Goal: Task Accomplishment & Management: Manage account settings

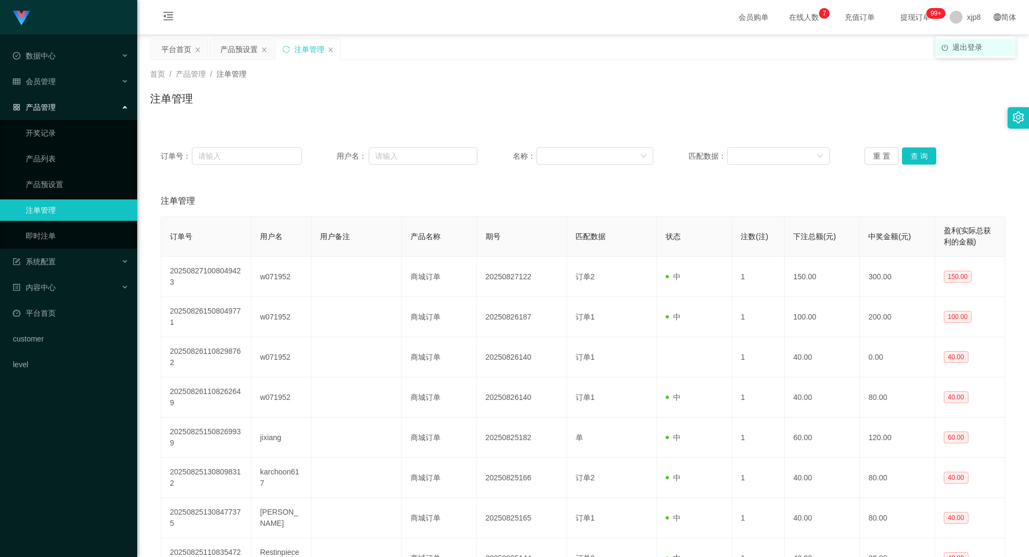
click at [962, 52] on li "退出登录" at bounding box center [975, 47] width 80 height 17
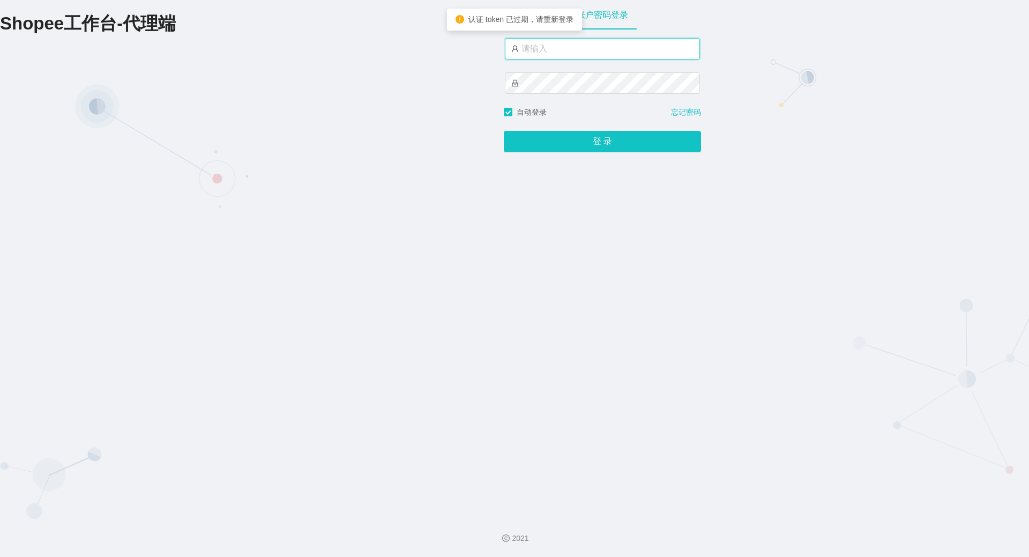
click at [592, 51] on input "text" at bounding box center [602, 48] width 195 height 21
type input "xjp3"
click at [504, 131] on button "登 录" at bounding box center [602, 141] width 197 height 21
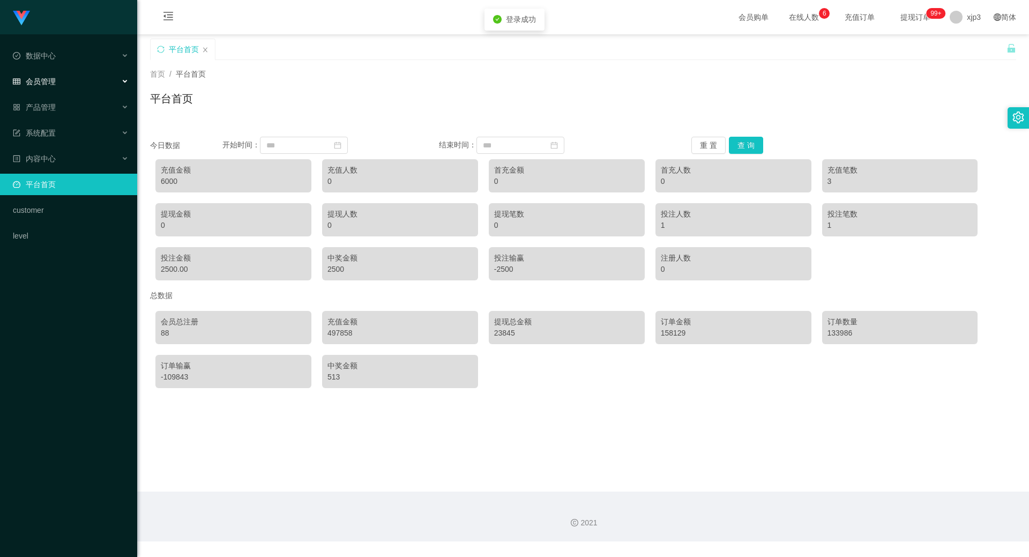
click at [96, 80] on div "会员管理" at bounding box center [68, 81] width 137 height 21
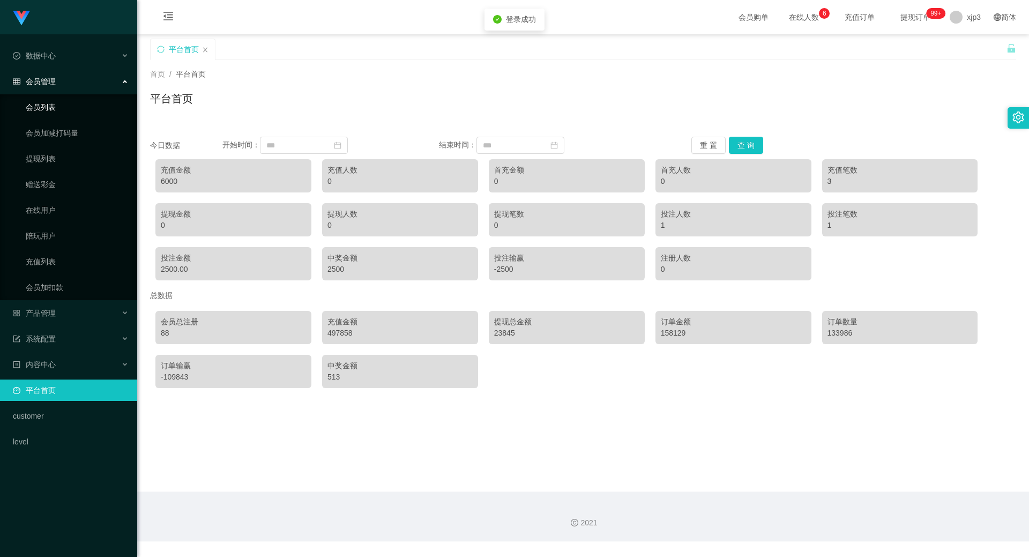
click at [95, 101] on link "会员列表" at bounding box center [77, 106] width 103 height 21
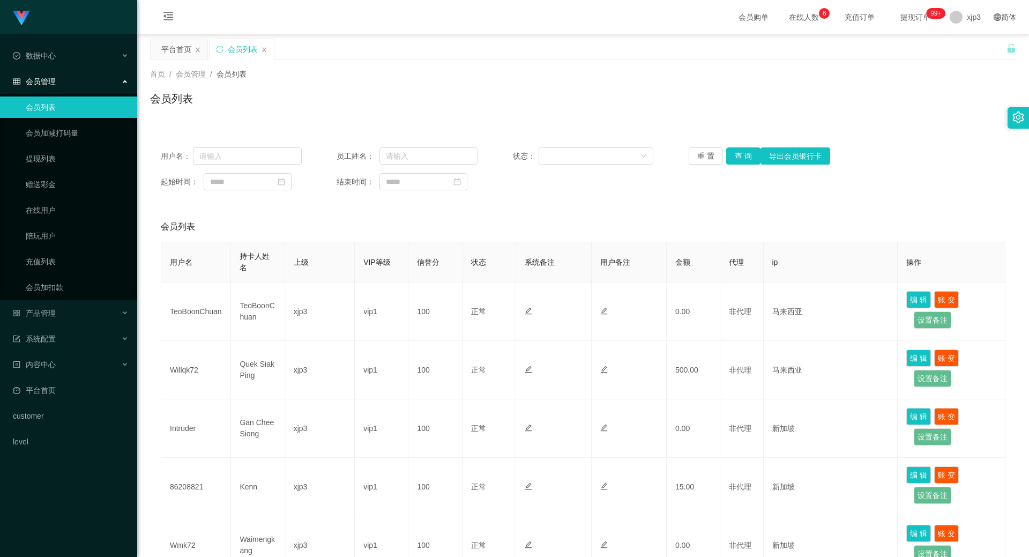
click at [80, 300] on ul "会员列表 会员加减打码量 提现列表 赠送彩金 在线用户 陪玩用户 充值列表 会员加扣款" at bounding box center [68, 197] width 137 height 206
click at [83, 309] on div "产品管理" at bounding box center [68, 312] width 137 height 21
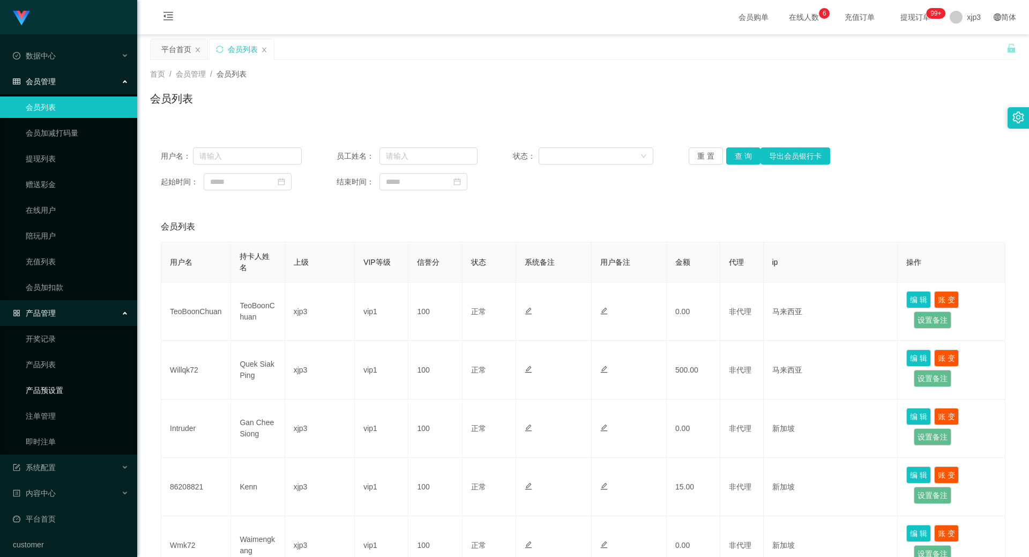
click at [85, 382] on link "产品预设置" at bounding box center [77, 390] width 103 height 21
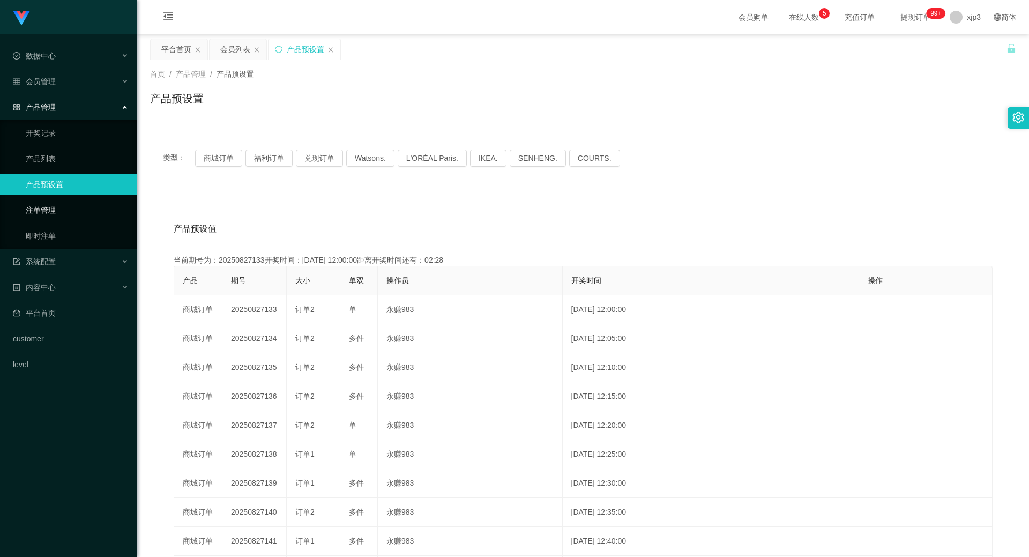
click at [64, 211] on link "注单管理" at bounding box center [77, 209] width 103 height 21
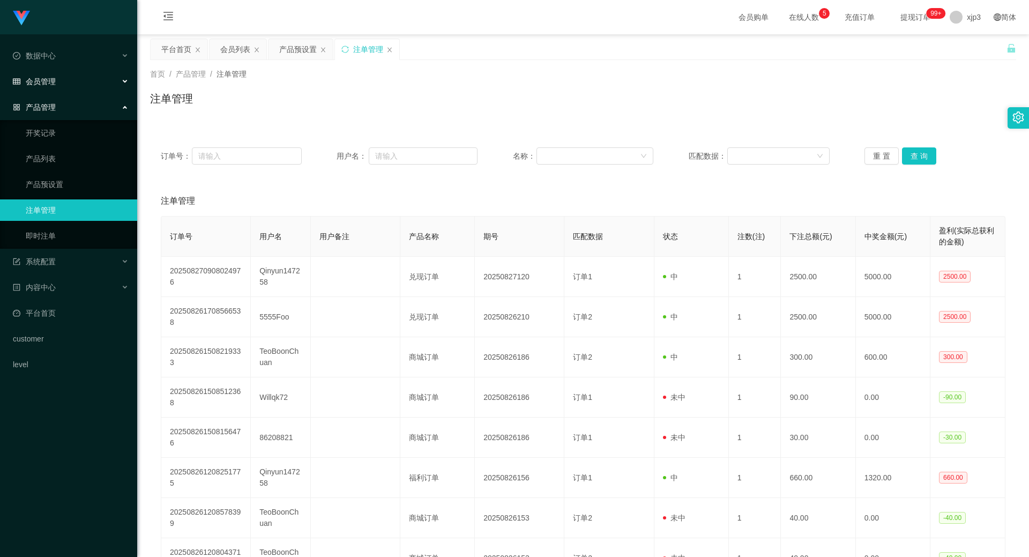
click at [50, 88] on div "会员管理" at bounding box center [68, 81] width 137 height 21
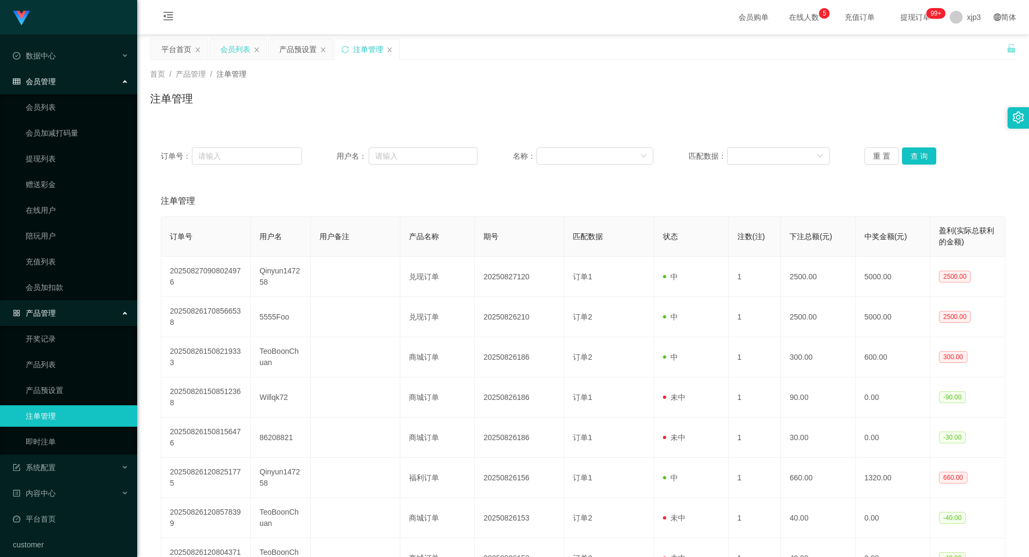
click at [231, 49] on div "会员列表" at bounding box center [235, 49] width 30 height 20
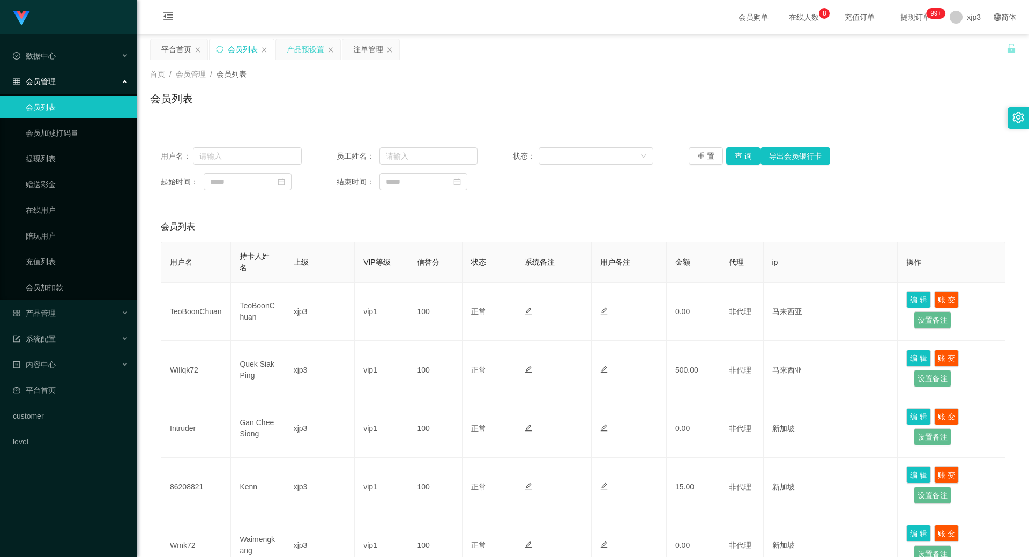
click at [300, 51] on div "产品预设置" at bounding box center [306, 49] width 38 height 20
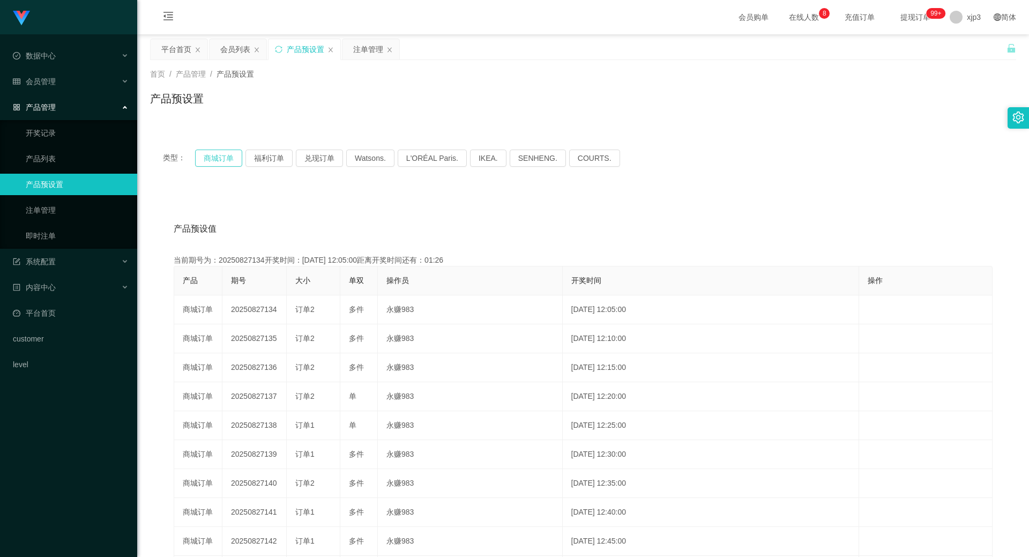
click at [218, 156] on button "商城订单" at bounding box center [218, 158] width 47 height 17
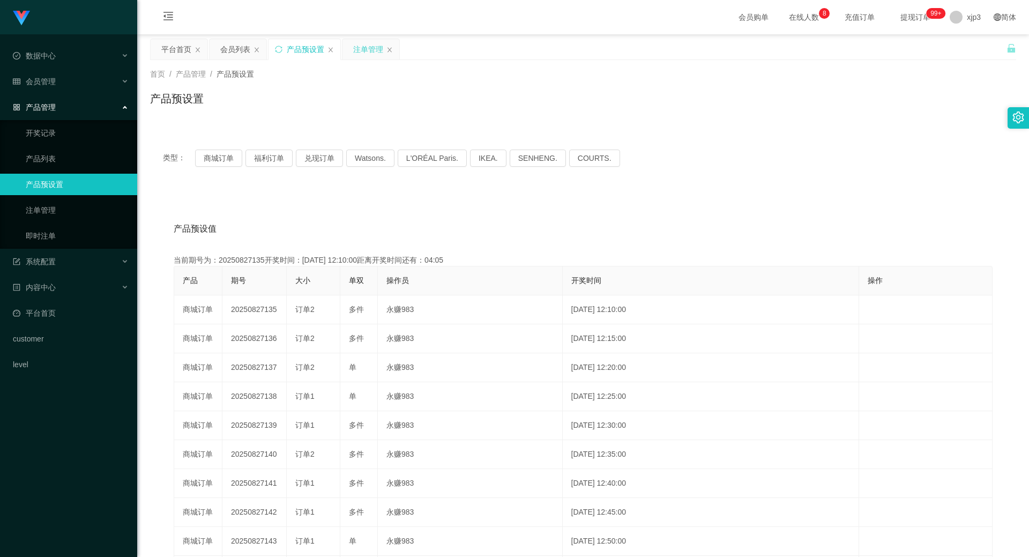
click at [364, 48] on div "注单管理" at bounding box center [368, 49] width 30 height 20
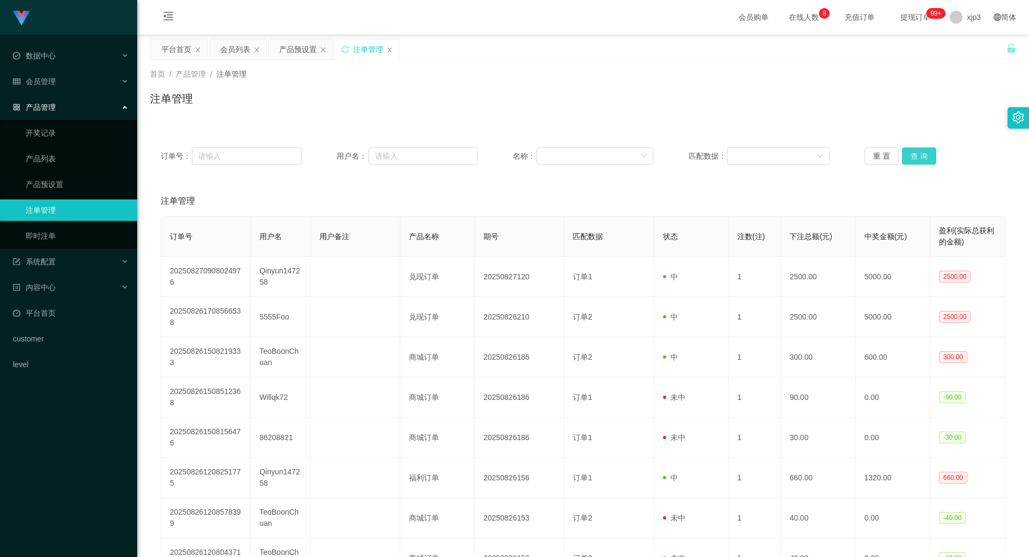
click at [907, 153] on button "查 询" at bounding box center [919, 155] width 34 height 17
click at [908, 153] on button "查 询" at bounding box center [919, 155] width 34 height 17
click at [908, 153] on div "重 置 查 询" at bounding box center [935, 155] width 141 height 17
click at [908, 153] on button "查 询" at bounding box center [919, 155] width 34 height 17
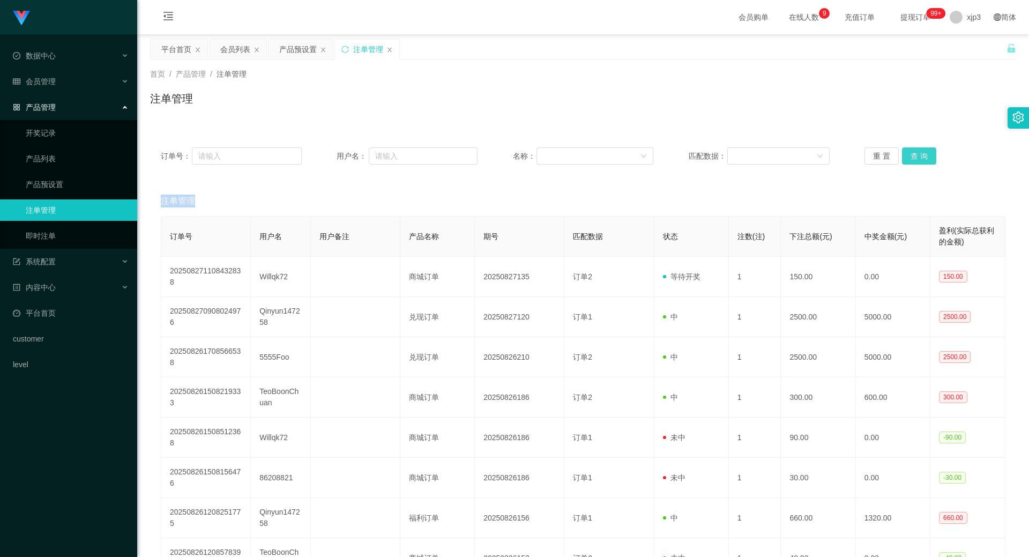
click at [905, 157] on button "查 询" at bounding box center [919, 155] width 34 height 17
click at [906, 156] on button "查 询" at bounding box center [919, 155] width 34 height 17
drag, startPoint x: 324, startPoint y: 120, endPoint x: 327, endPoint y: 112, distance: 8.5
click at [324, 120] on div "首页 / 产品管理 / 注单管理 / 注单管理" at bounding box center [583, 92] width 892 height 64
click at [233, 43] on div "会员列表" at bounding box center [235, 49] width 30 height 20
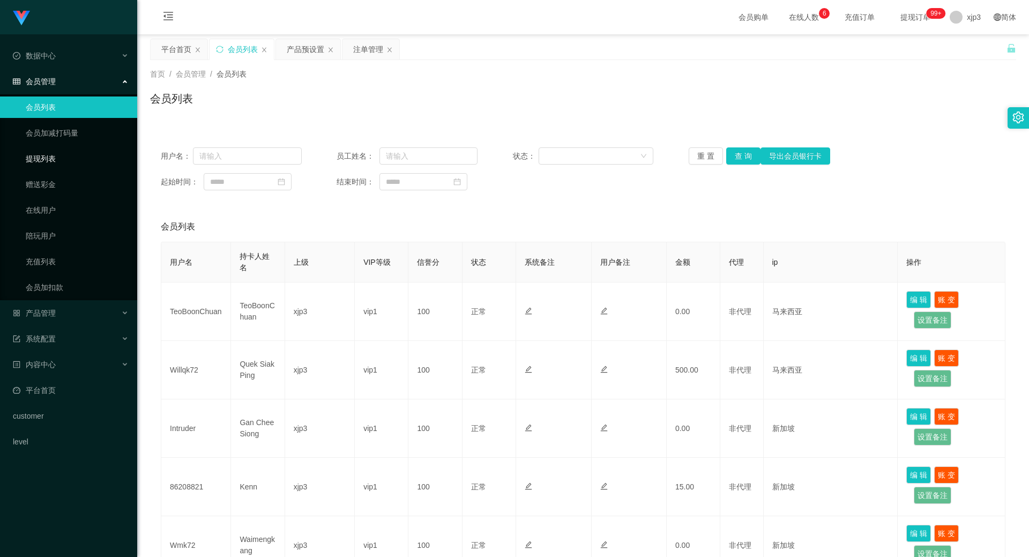
click at [57, 154] on link "提现列表" at bounding box center [77, 158] width 103 height 21
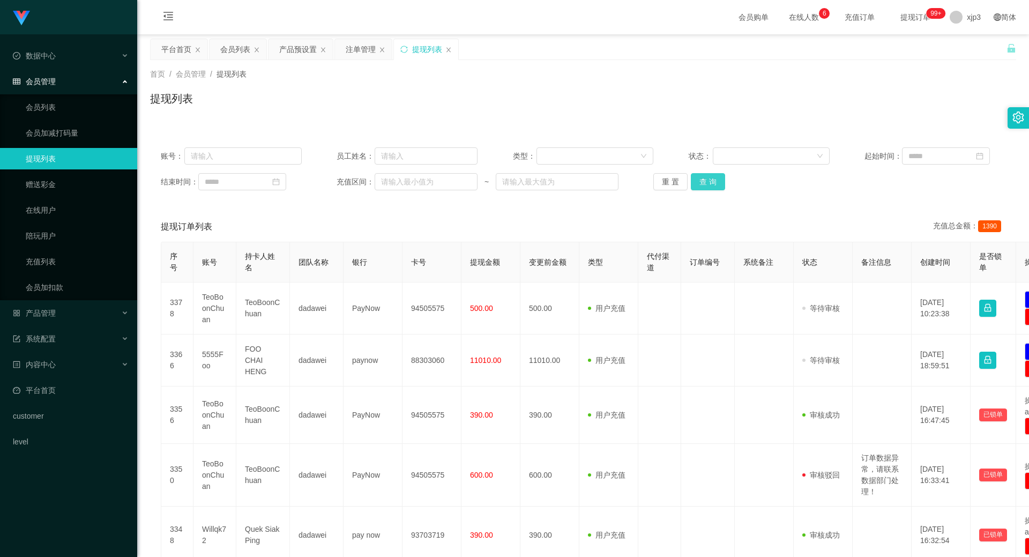
click at [696, 178] on button "查 询" at bounding box center [708, 181] width 34 height 17
click at [703, 181] on button "查 询" at bounding box center [714, 181] width 46 height 17
click at [703, 181] on div "重 置 查 询" at bounding box center [723, 181] width 141 height 17
click at [703, 181] on button "查 询" at bounding box center [708, 181] width 34 height 17
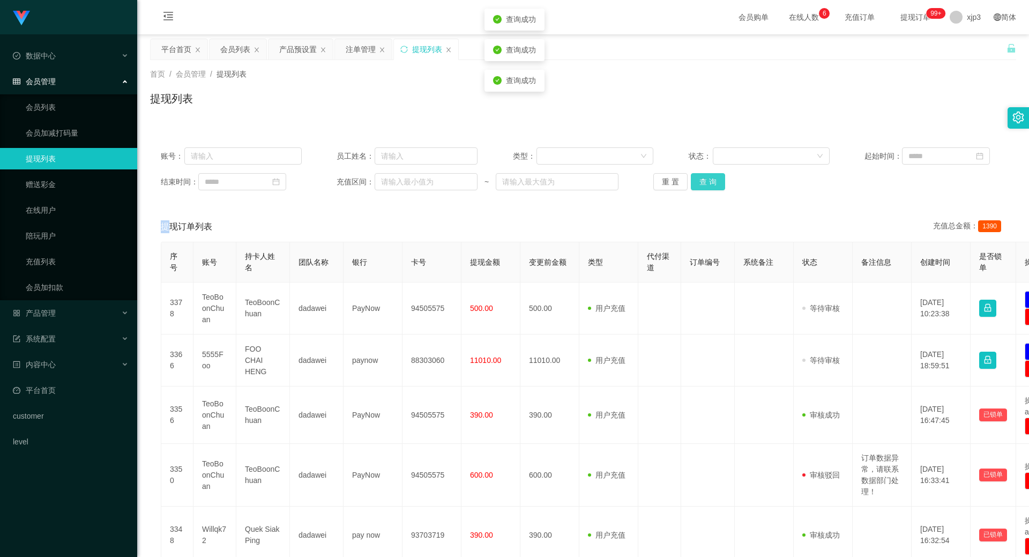
click at [703, 181] on div "重 置 查 询" at bounding box center [723, 181] width 141 height 17
click at [703, 181] on button "查 询" at bounding box center [708, 181] width 34 height 17
click at [703, 181] on div "重 置 查 询" at bounding box center [723, 181] width 141 height 17
click at [703, 181] on button "查 询" at bounding box center [708, 181] width 34 height 17
click at [703, 181] on div "重 置 查 询" at bounding box center [723, 181] width 141 height 17
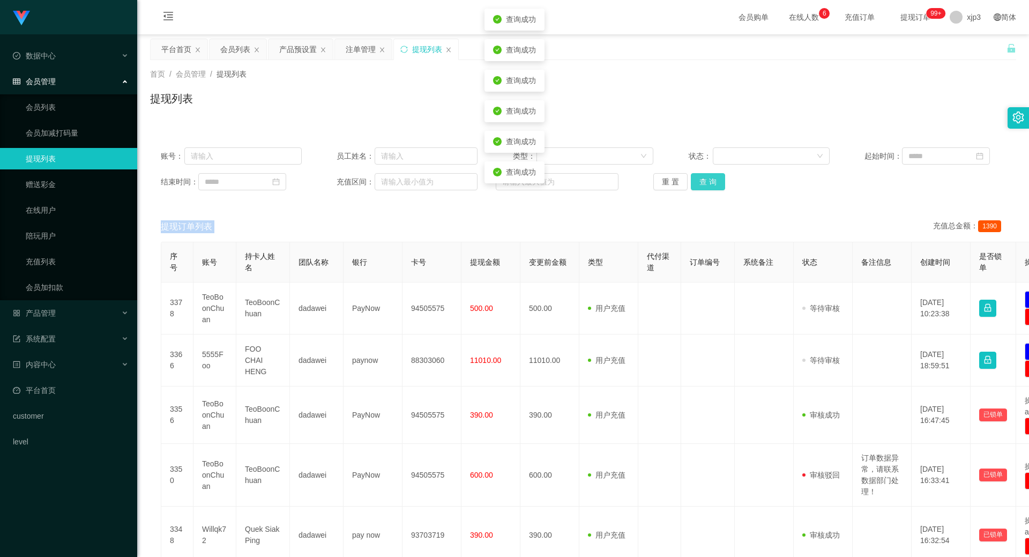
click at [703, 181] on button "查 询" at bounding box center [708, 181] width 34 height 17
click at [703, 181] on div "重 置 查 询" at bounding box center [723, 181] width 141 height 17
click at [703, 181] on button "查 询" at bounding box center [708, 181] width 34 height 17
click at [703, 181] on div "重 置 查 询" at bounding box center [723, 181] width 141 height 17
click at [703, 181] on button "查 询" at bounding box center [708, 181] width 34 height 17
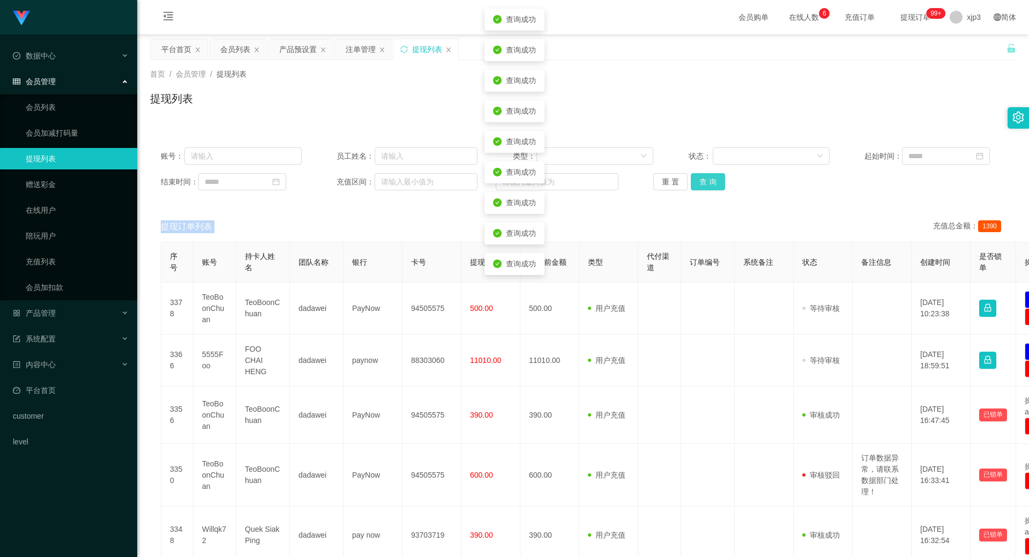
click at [703, 181] on div "重 置 查 询" at bounding box center [723, 181] width 141 height 17
click at [703, 181] on button "查 询" at bounding box center [708, 181] width 34 height 17
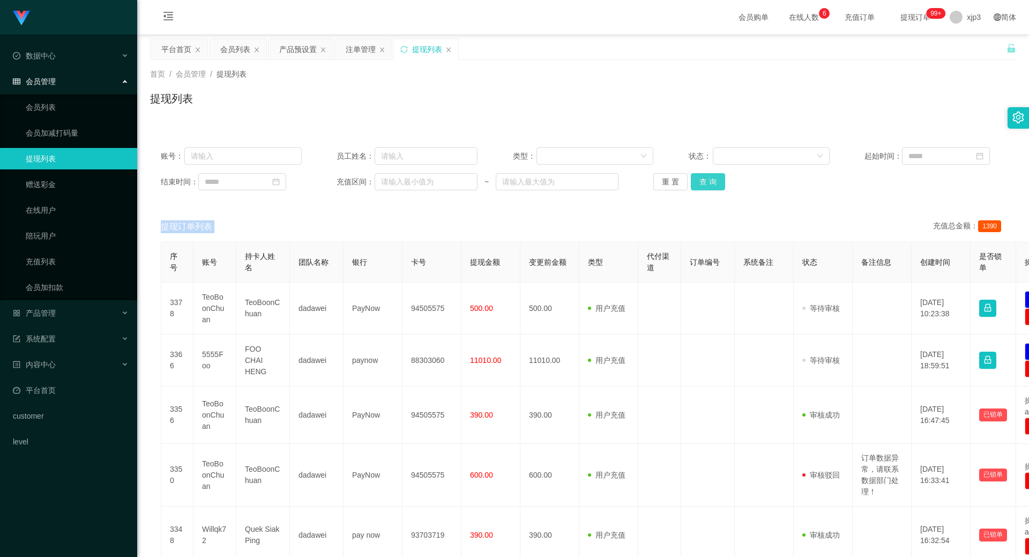
click at [708, 177] on button "查 询" at bounding box center [708, 181] width 34 height 17
click at [708, 177] on div "重 置 查 询" at bounding box center [723, 181] width 141 height 17
click at [708, 177] on button "查 询" at bounding box center [708, 181] width 34 height 17
click at [302, 48] on div "产品预设置" at bounding box center [298, 49] width 38 height 20
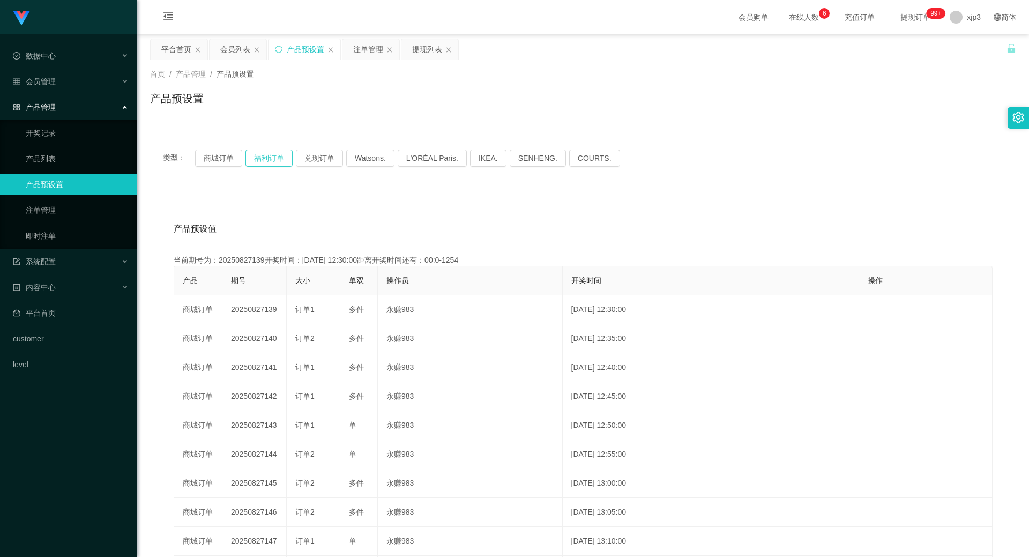
click at [271, 153] on button "福利订单" at bounding box center [269, 158] width 47 height 17
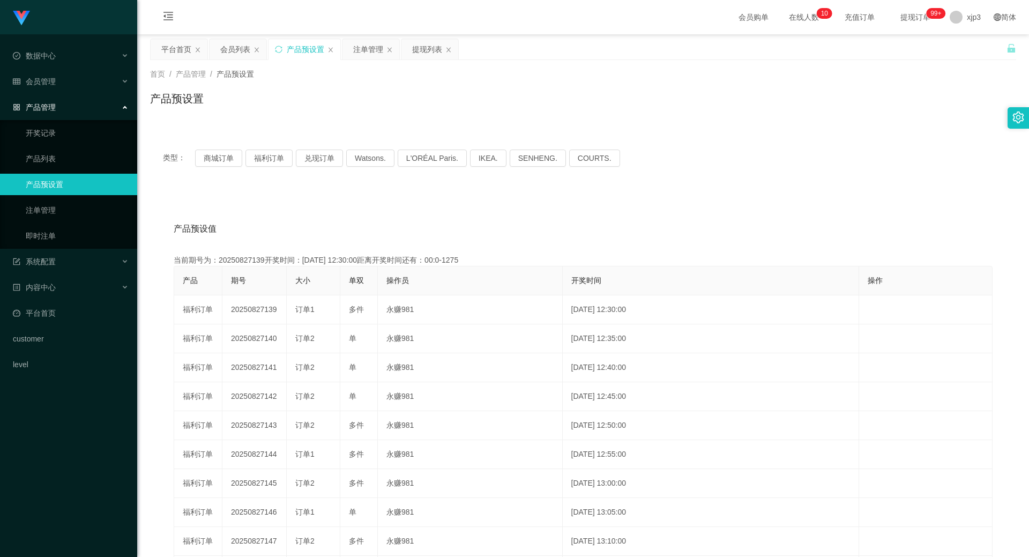
click at [309, 48] on div "产品预设置" at bounding box center [306, 49] width 38 height 20
click at [441, 48] on div "提现列表" at bounding box center [427, 49] width 30 height 20
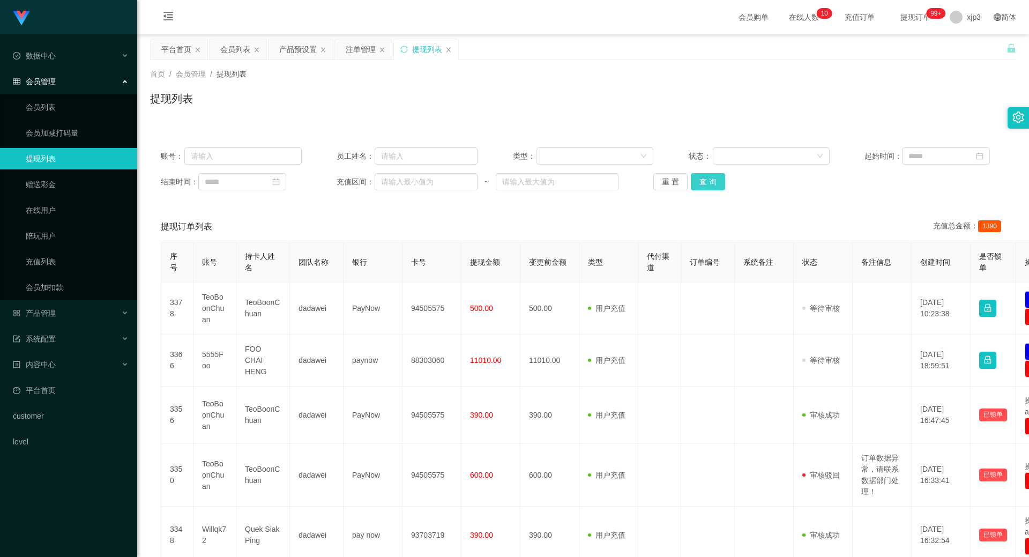
click at [721, 185] on button "查 询" at bounding box center [708, 181] width 34 height 17
click at [721, 185] on button "查 询" at bounding box center [714, 181] width 46 height 17
click at [721, 185] on div "重 置 查 询" at bounding box center [723, 181] width 141 height 17
click at [719, 185] on button "查 询" at bounding box center [708, 181] width 34 height 17
click at [719, 185] on div "重 置 查 询" at bounding box center [723, 181] width 141 height 17
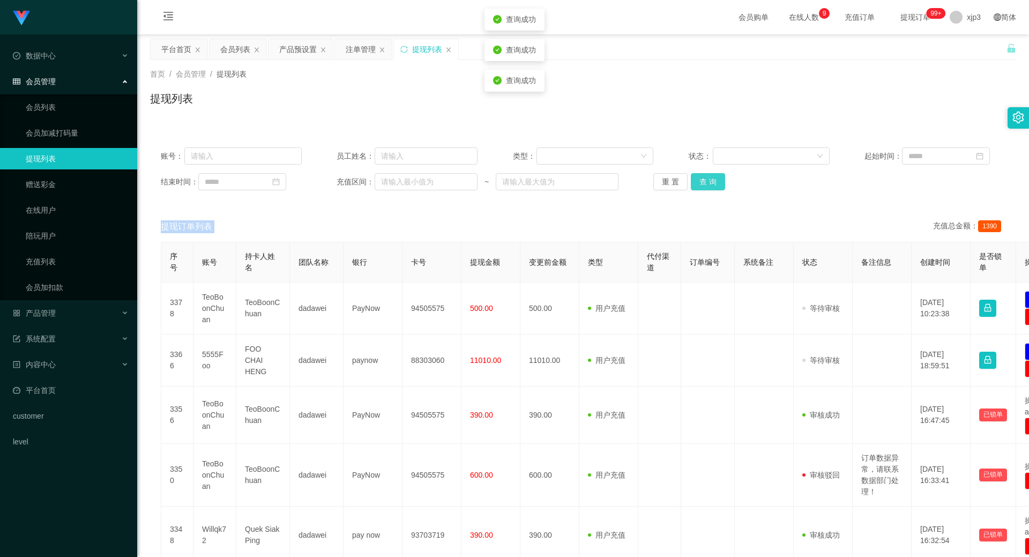
click at [719, 185] on button "查 询" at bounding box center [708, 181] width 34 height 17
click at [350, 47] on div "注单管理" at bounding box center [361, 49] width 30 height 20
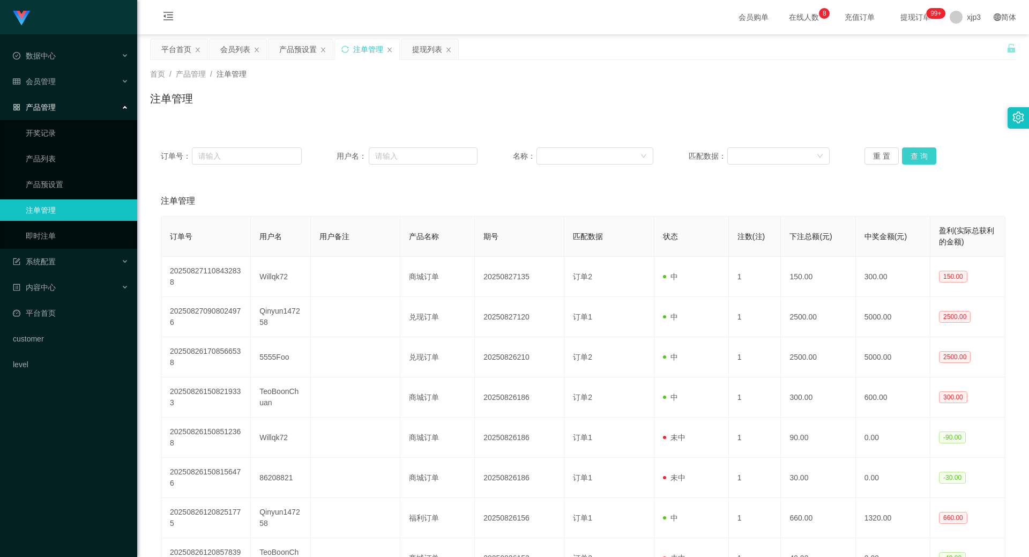
click at [906, 155] on button "查 询" at bounding box center [919, 155] width 34 height 17
click at [906, 155] on div "重 置 查 询" at bounding box center [935, 155] width 141 height 17
click at [906, 155] on button "查 询" at bounding box center [919, 155] width 34 height 17
click at [906, 155] on div "重 置 查 询" at bounding box center [935, 155] width 141 height 17
